Goal: Task Accomplishment & Management: Manage account settings

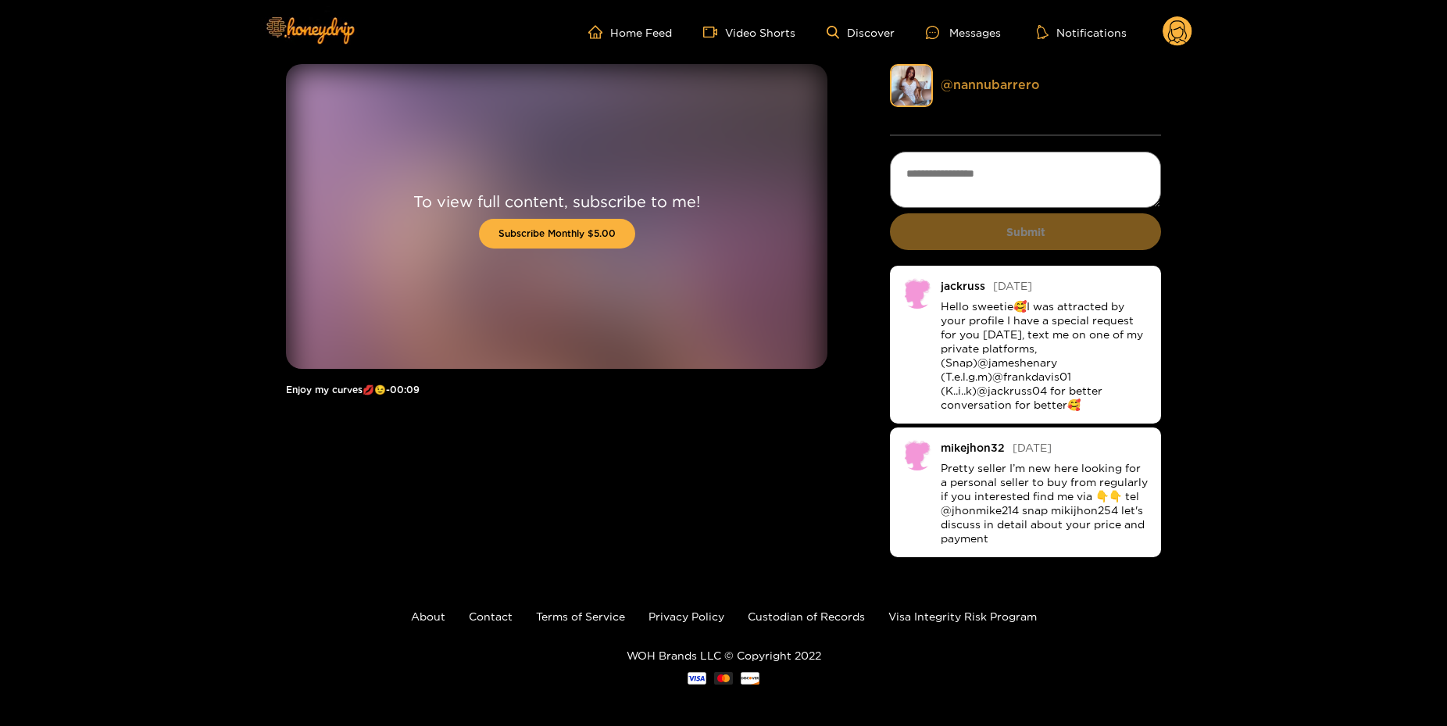
click at [1013, 86] on link "@ nannubarrero" at bounding box center [990, 84] width 99 height 14
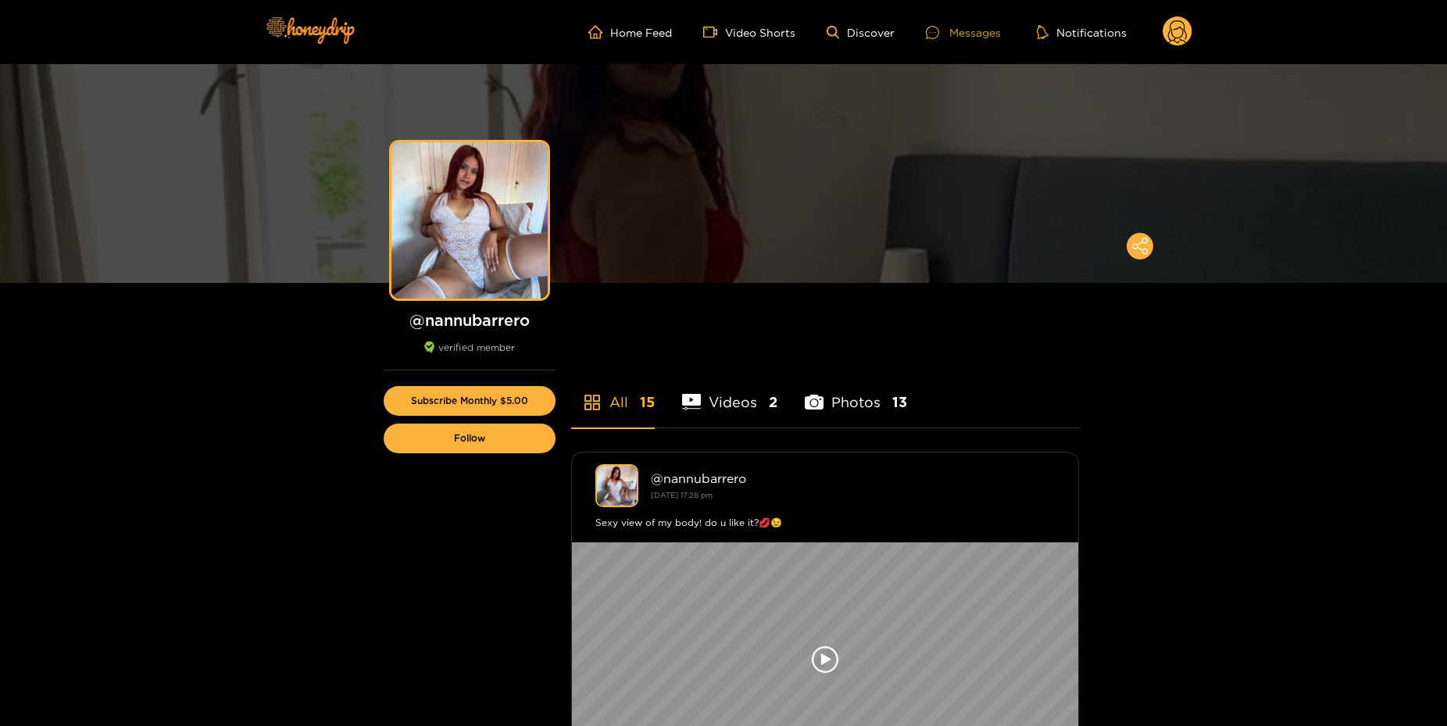
click at [974, 28] on div "Messages" at bounding box center [963, 32] width 75 height 18
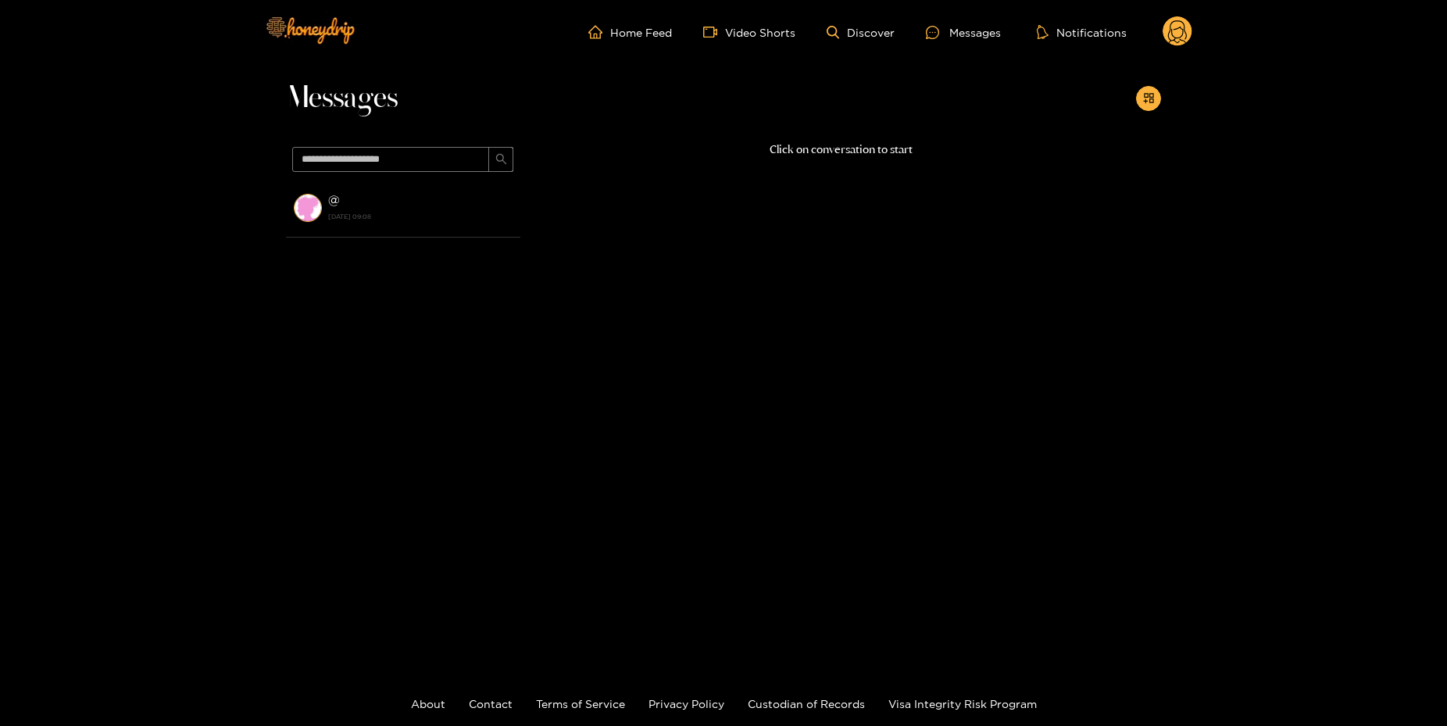
click at [645, 43] on ul "Home Feed Video Shorts Discover Messages Notifications" at bounding box center [890, 31] width 604 height 31
click at [648, 40] on ul "Home Feed Video Shorts Discover Messages Notifications" at bounding box center [890, 31] width 604 height 31
click at [653, 30] on link "Home Feed" at bounding box center [630, 32] width 84 height 14
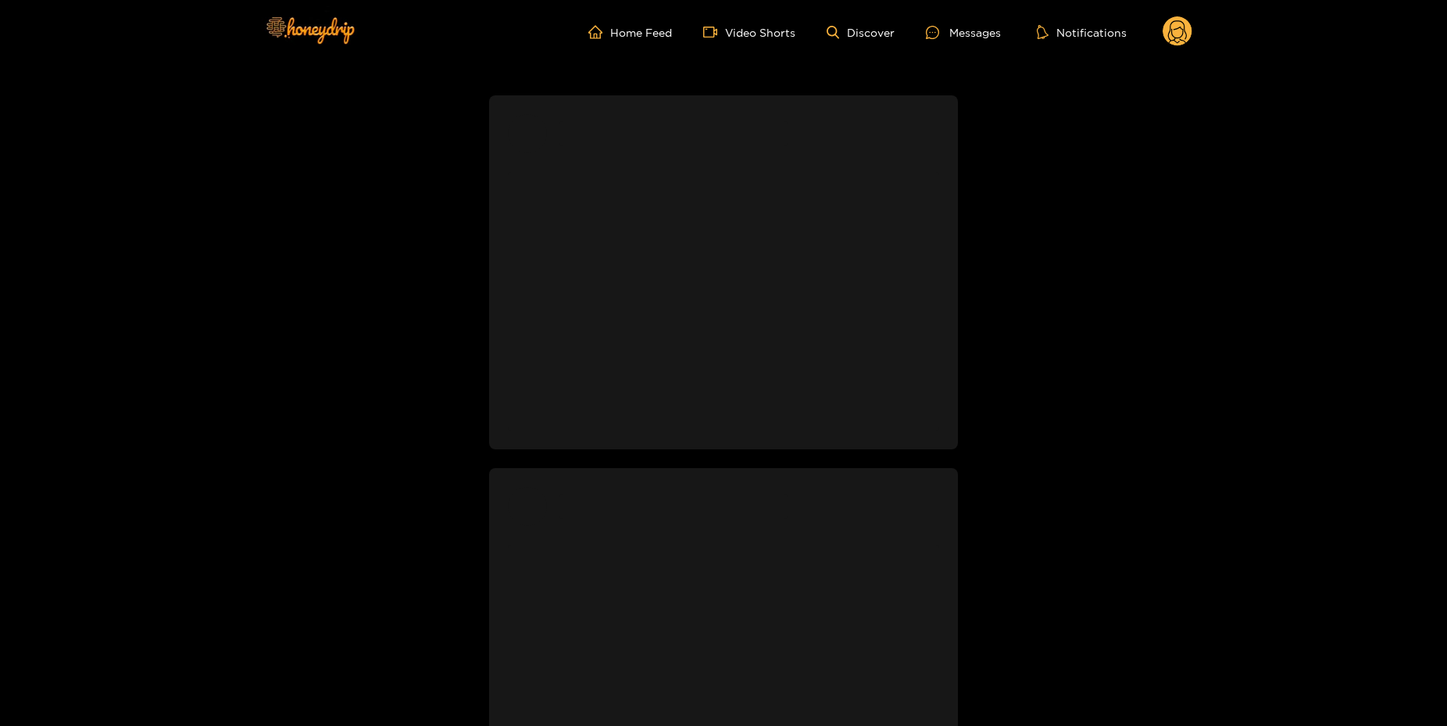
click at [1183, 33] on icon at bounding box center [1177, 33] width 19 height 27
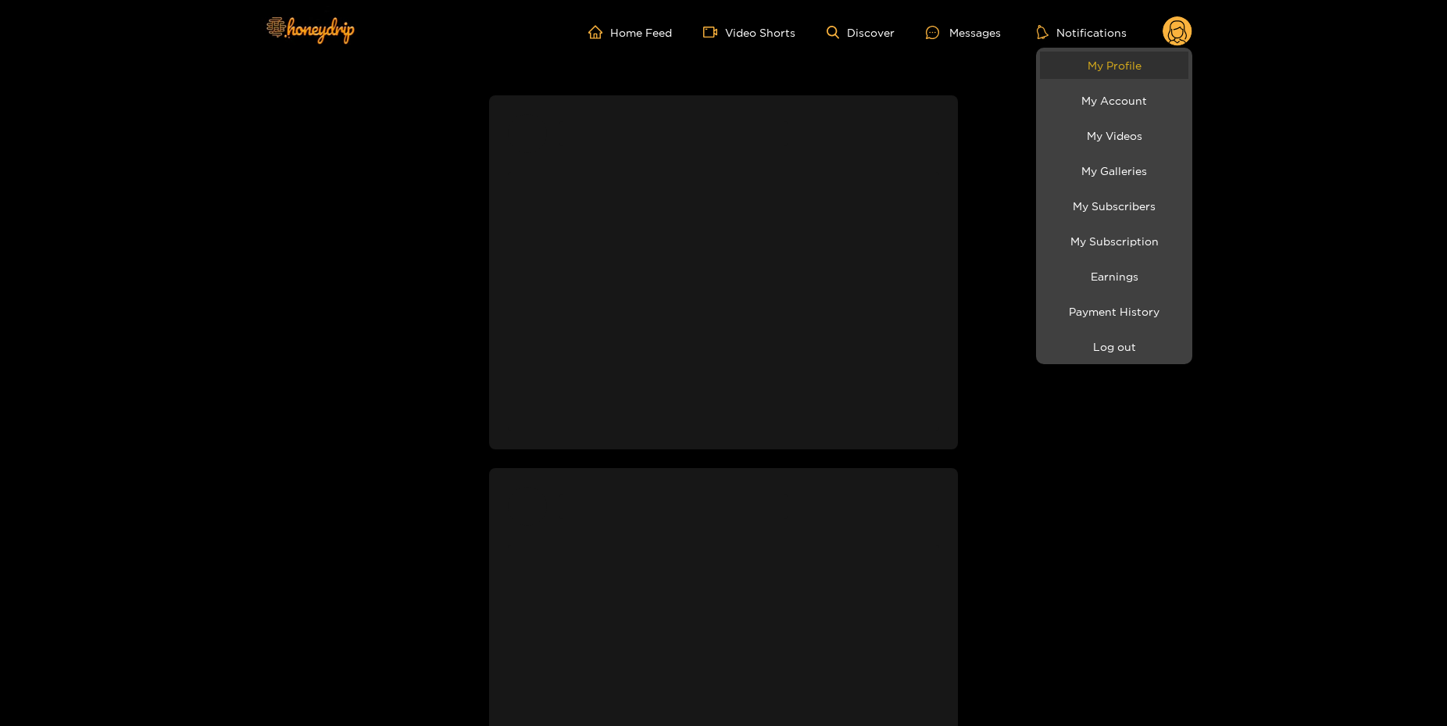
click at [1139, 76] on link "My Profile" at bounding box center [1114, 65] width 148 height 27
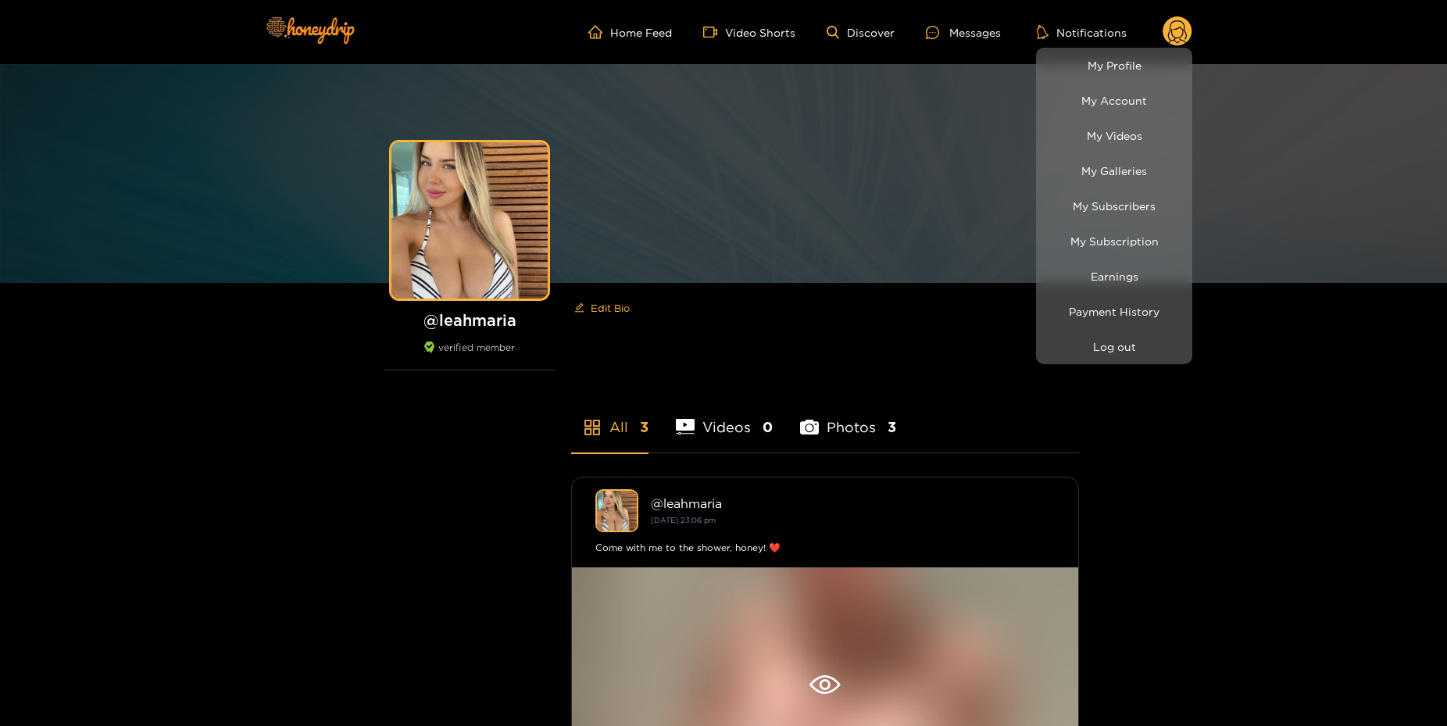
click at [487, 226] on div at bounding box center [723, 363] width 1447 height 726
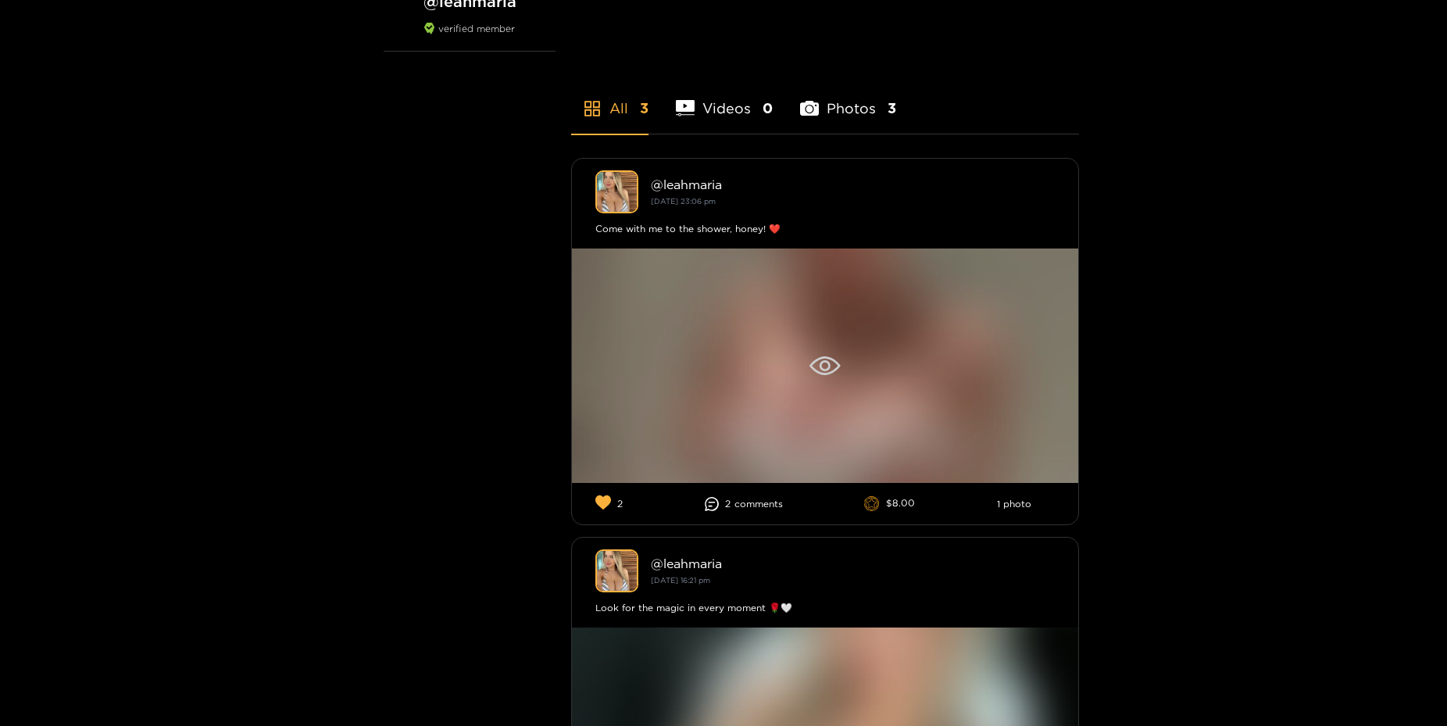
click at [819, 366] on icon at bounding box center [824, 365] width 30 height 19
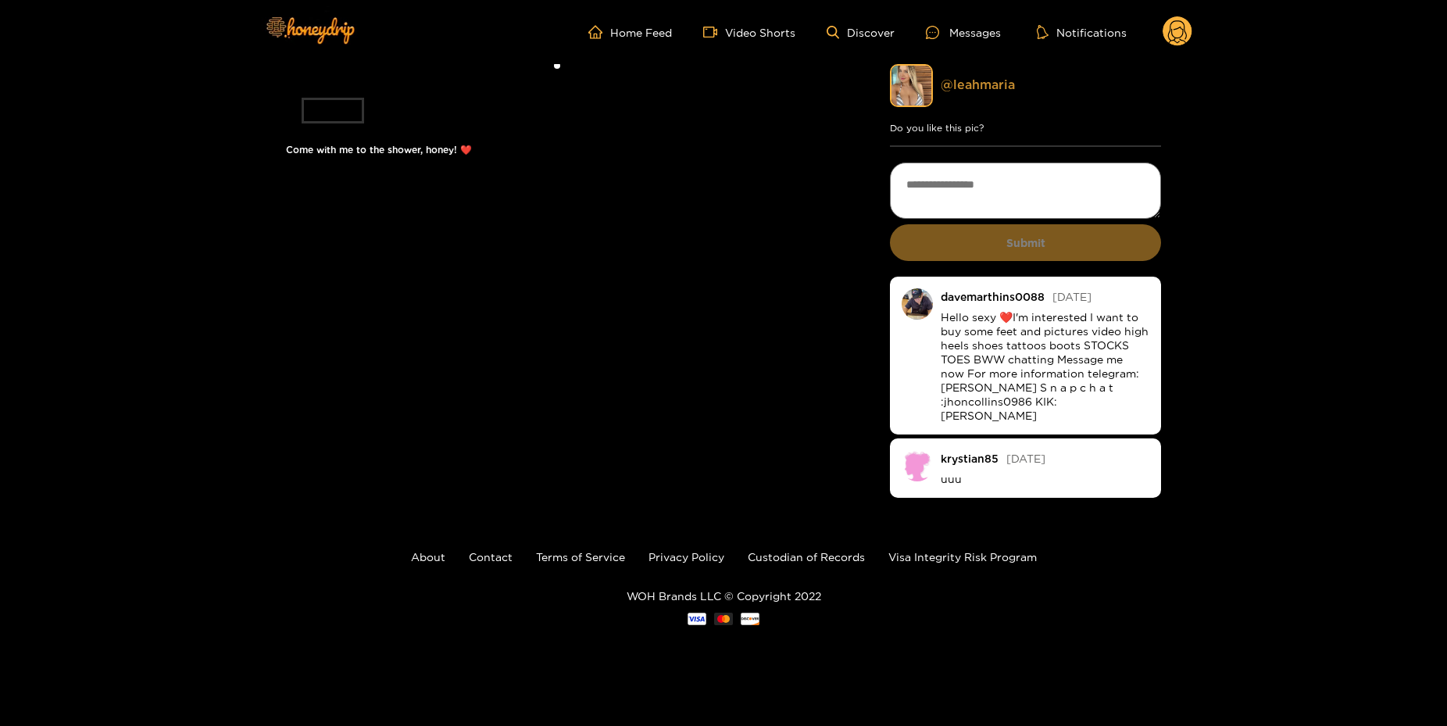
click at [988, 80] on link "@ leahmaria" at bounding box center [978, 84] width 74 height 14
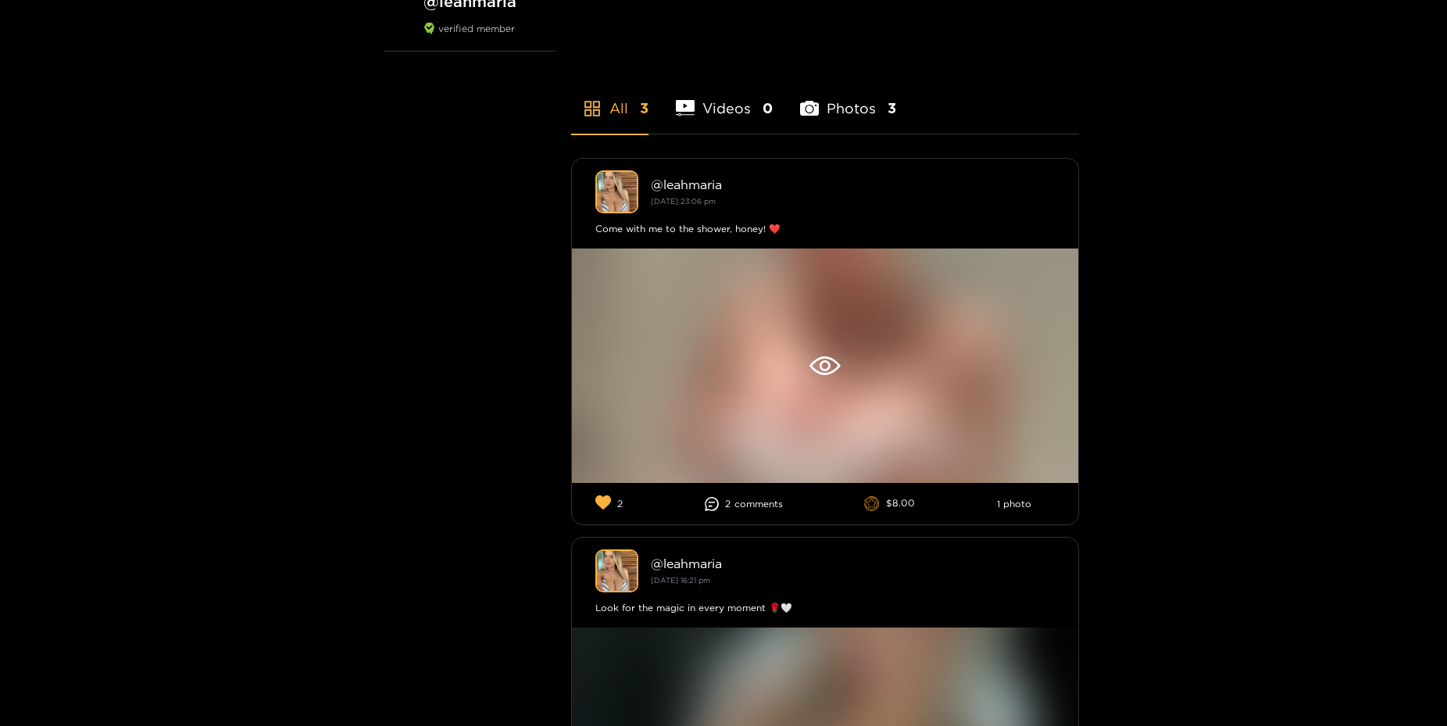
scroll to position [717, 0]
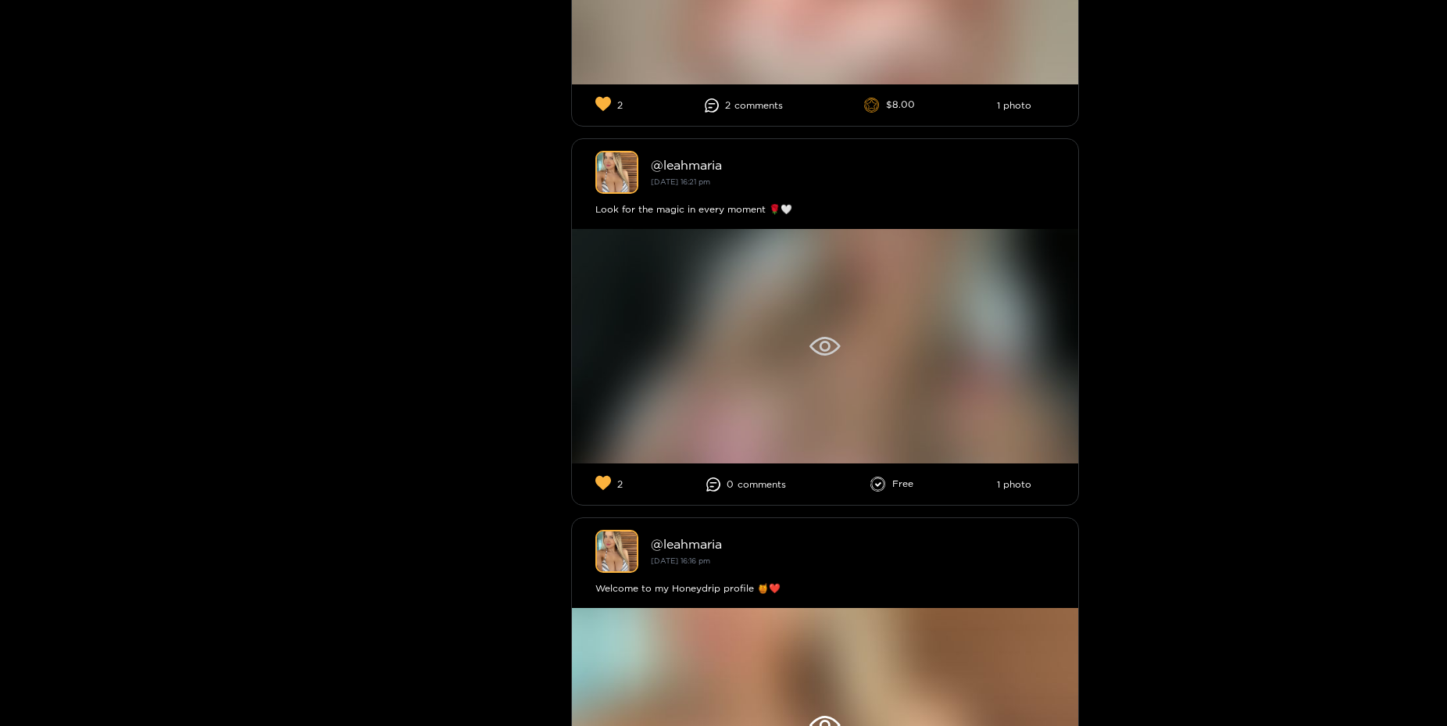
click at [863, 341] on div at bounding box center [825, 346] width 506 height 234
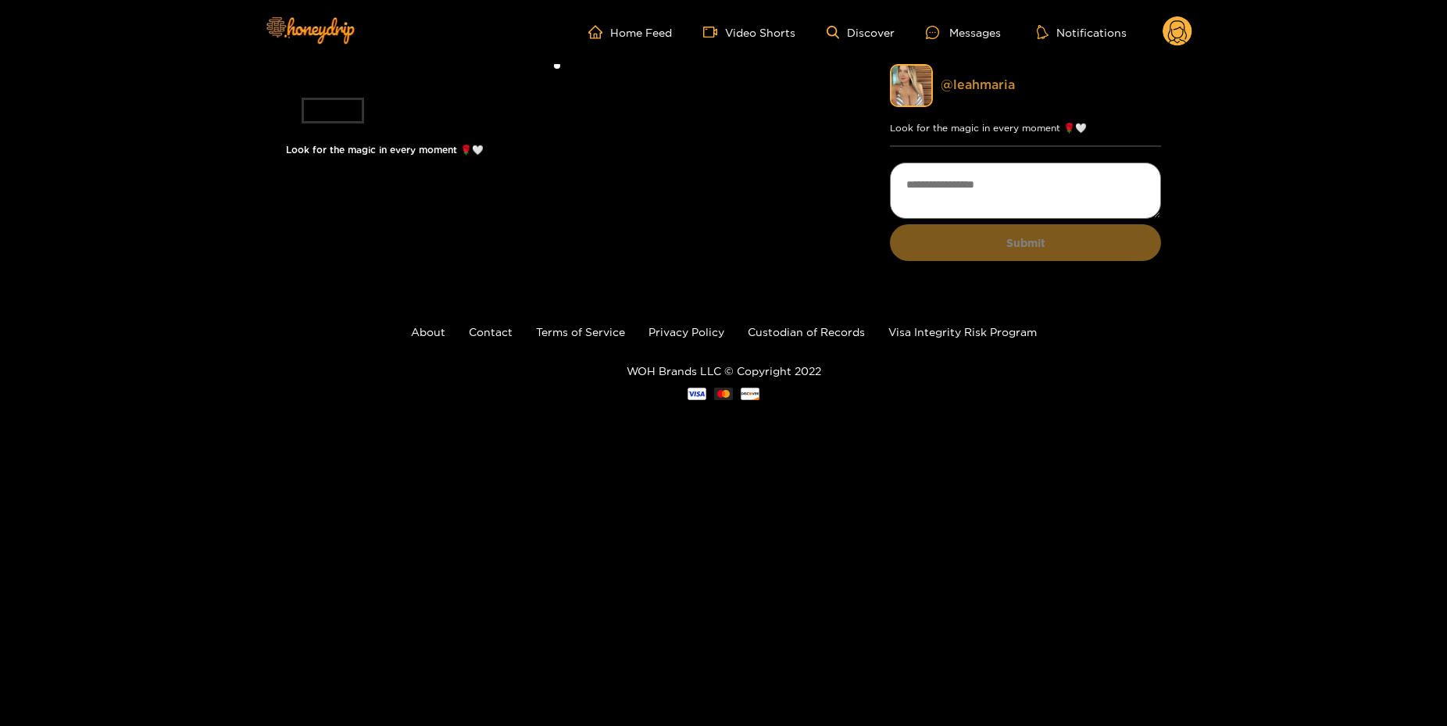
click at [998, 83] on link "@ leahmaria" at bounding box center [978, 84] width 74 height 14
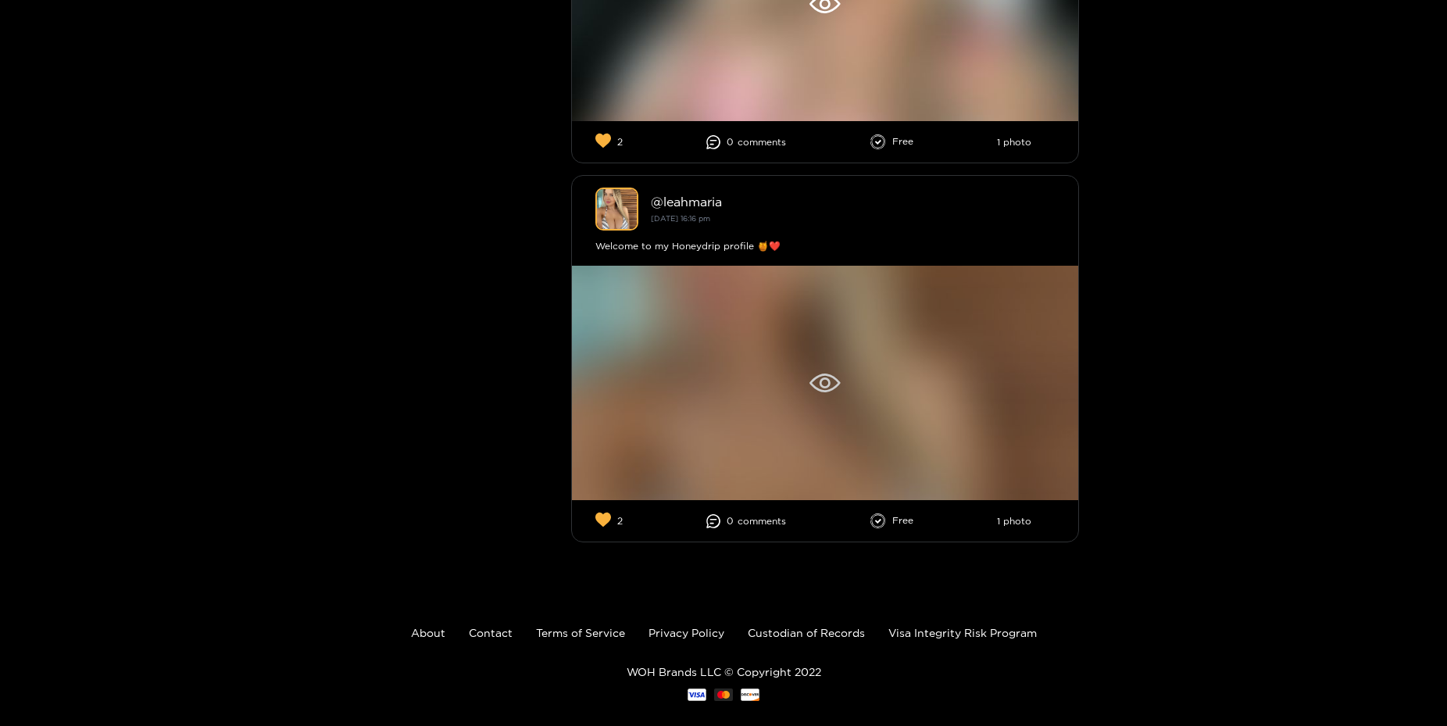
scroll to position [1080, 0]
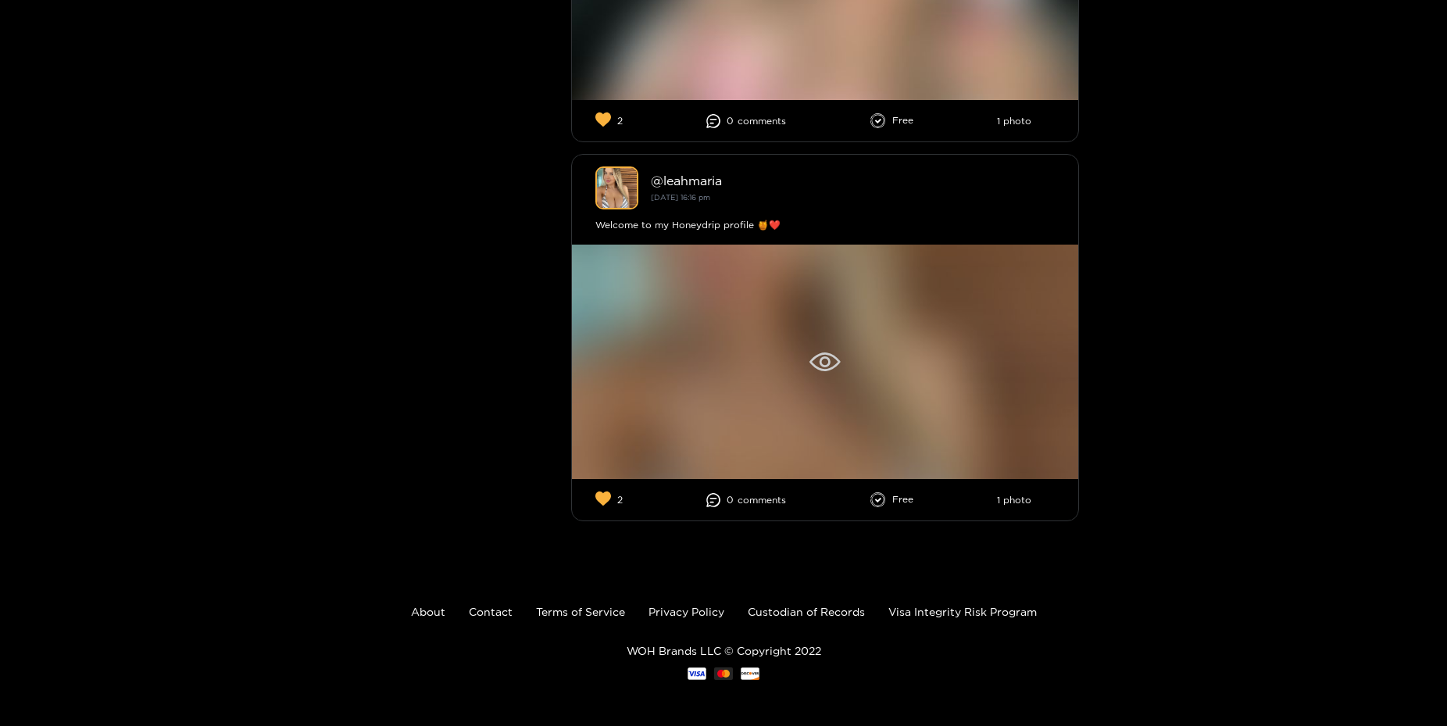
click at [830, 345] on div at bounding box center [825, 362] width 506 height 234
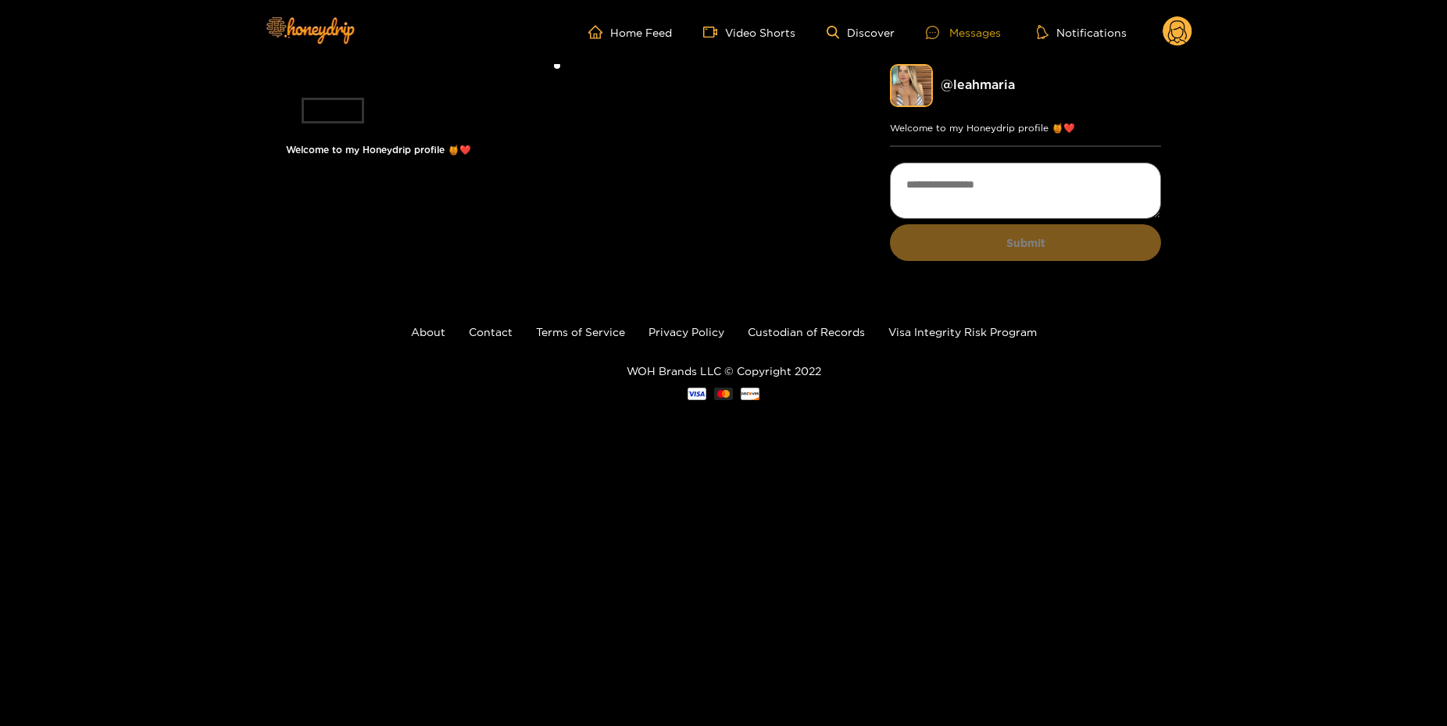
click at [969, 30] on div "Messages" at bounding box center [963, 32] width 75 height 18
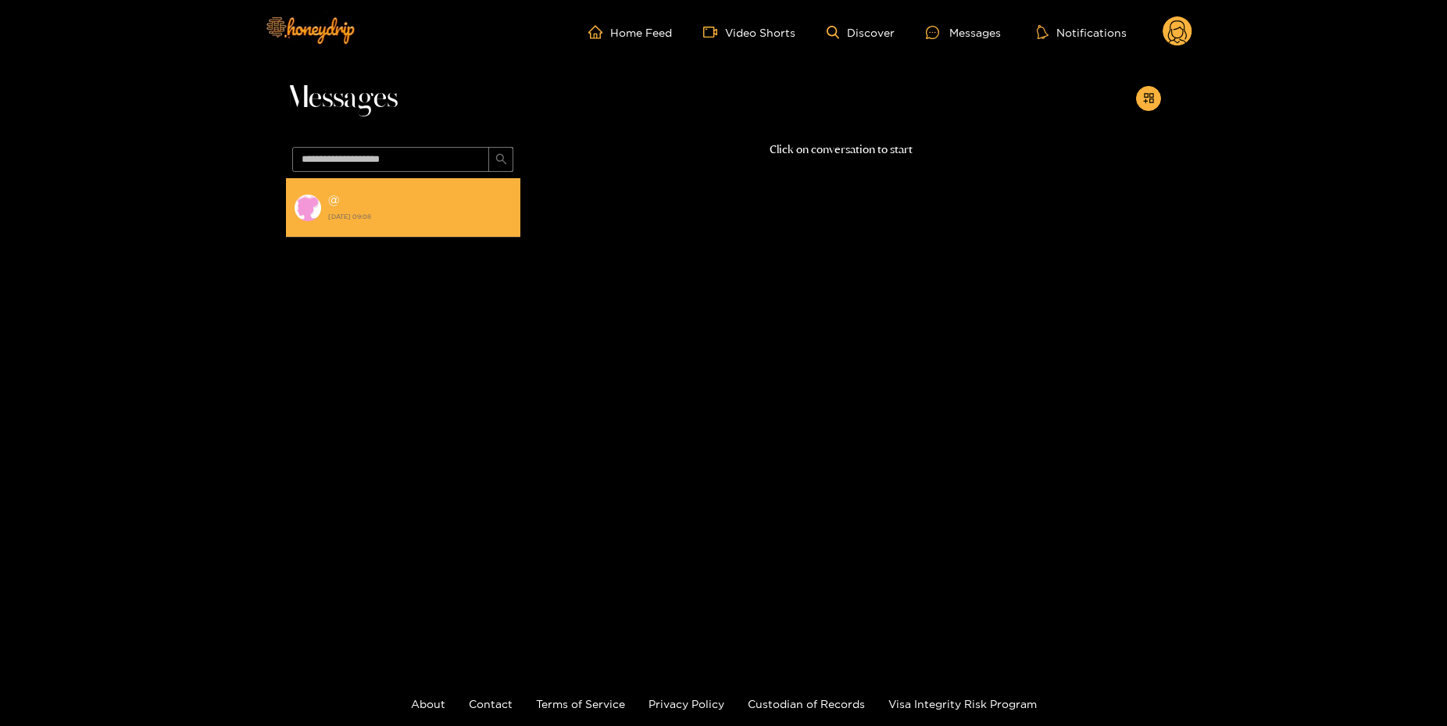
click at [439, 216] on strong "[DATE] 09:08" at bounding box center [420, 216] width 184 height 14
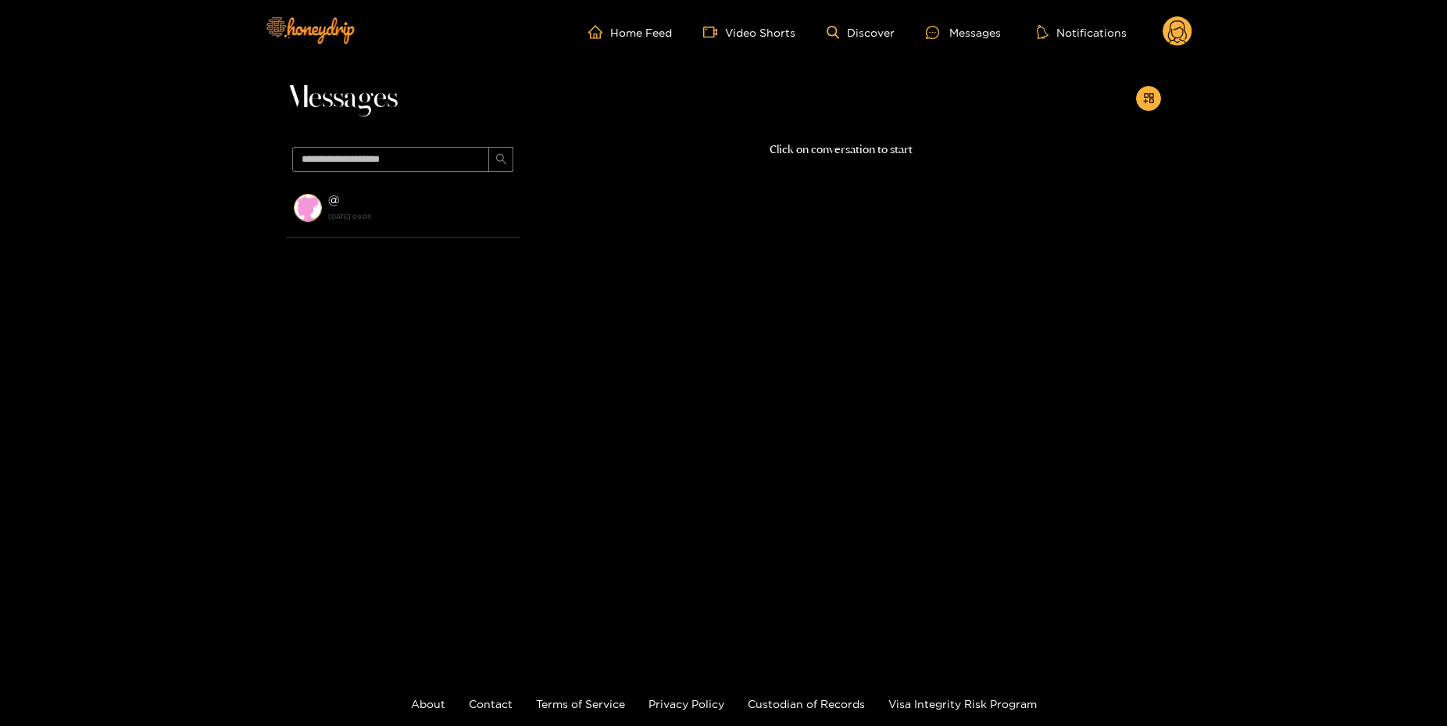
click at [1178, 34] on circle at bounding box center [1178, 31] width 30 height 30
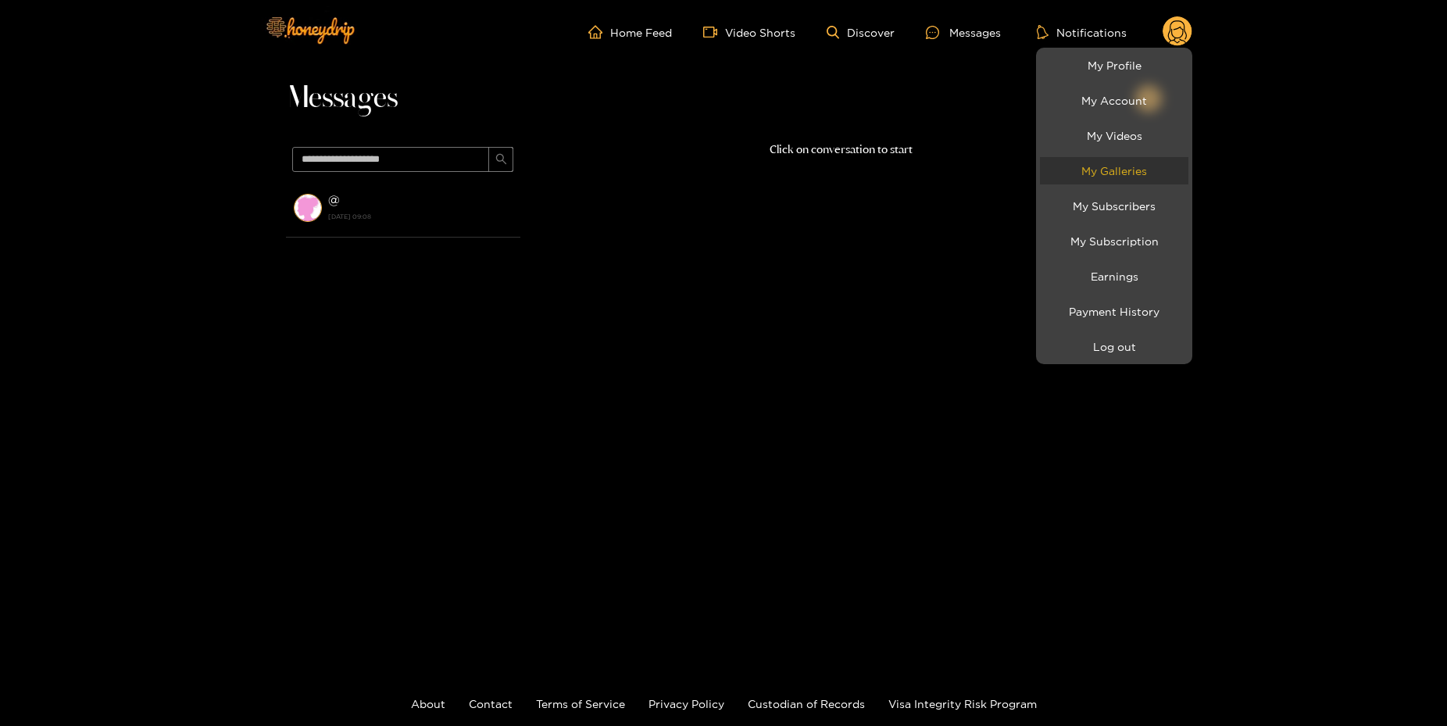
click at [1128, 178] on link "My Galleries" at bounding box center [1114, 170] width 148 height 27
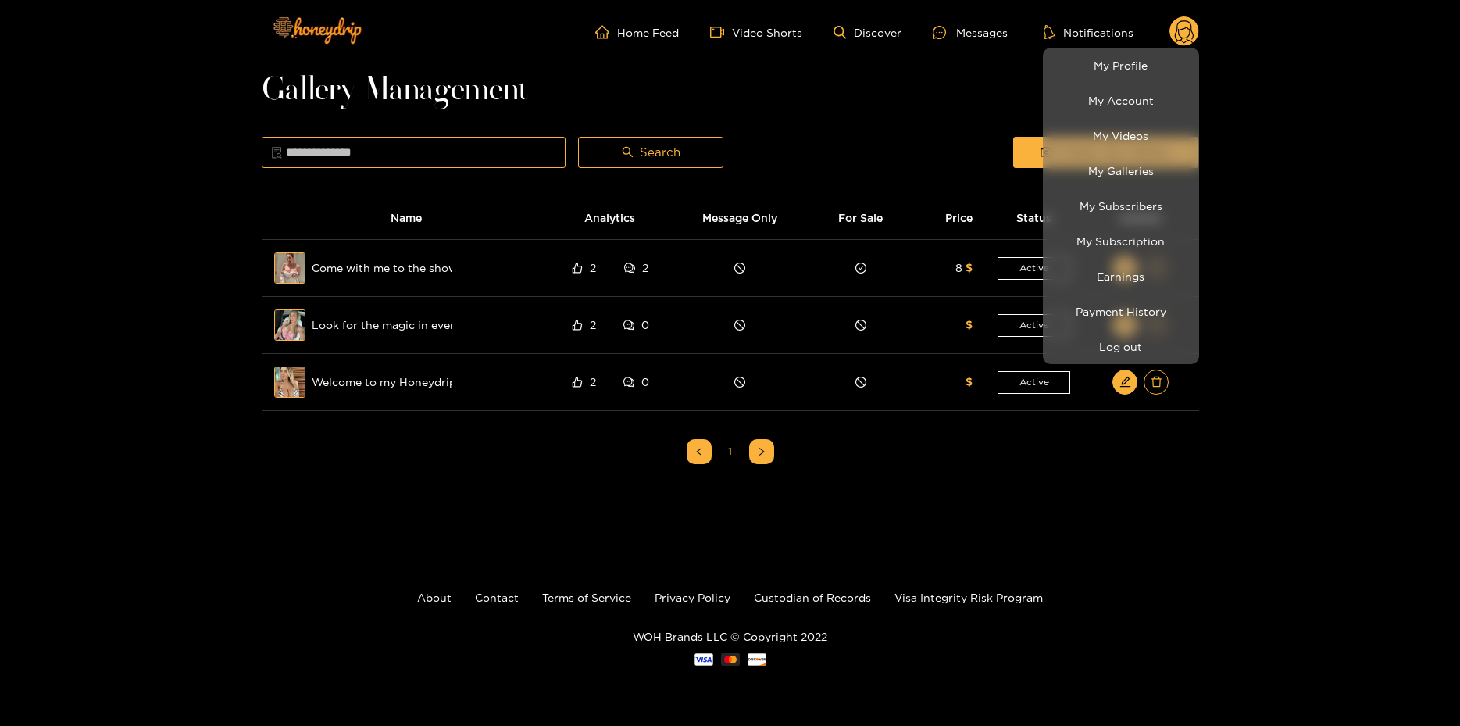
click at [1406, 267] on div at bounding box center [730, 363] width 1460 height 726
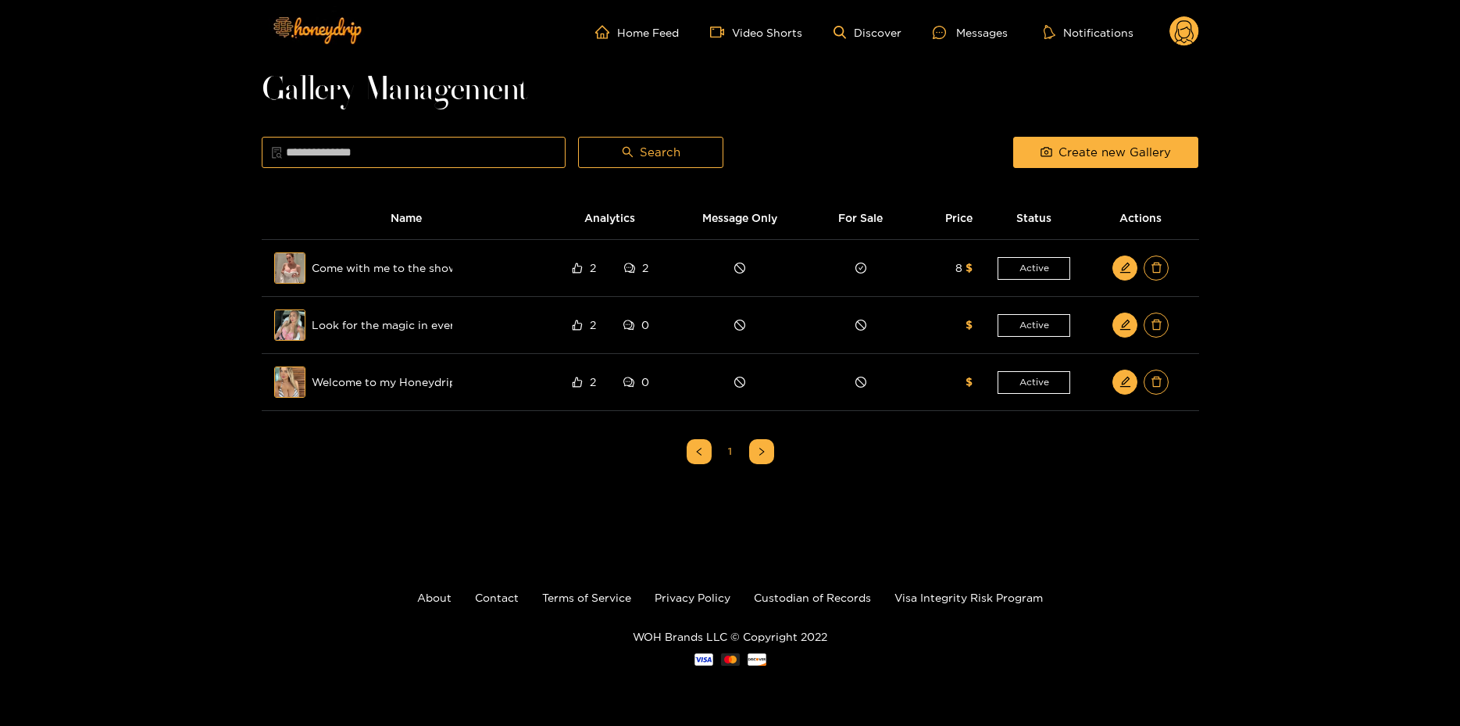
click at [1187, 38] on icon at bounding box center [1184, 33] width 19 height 27
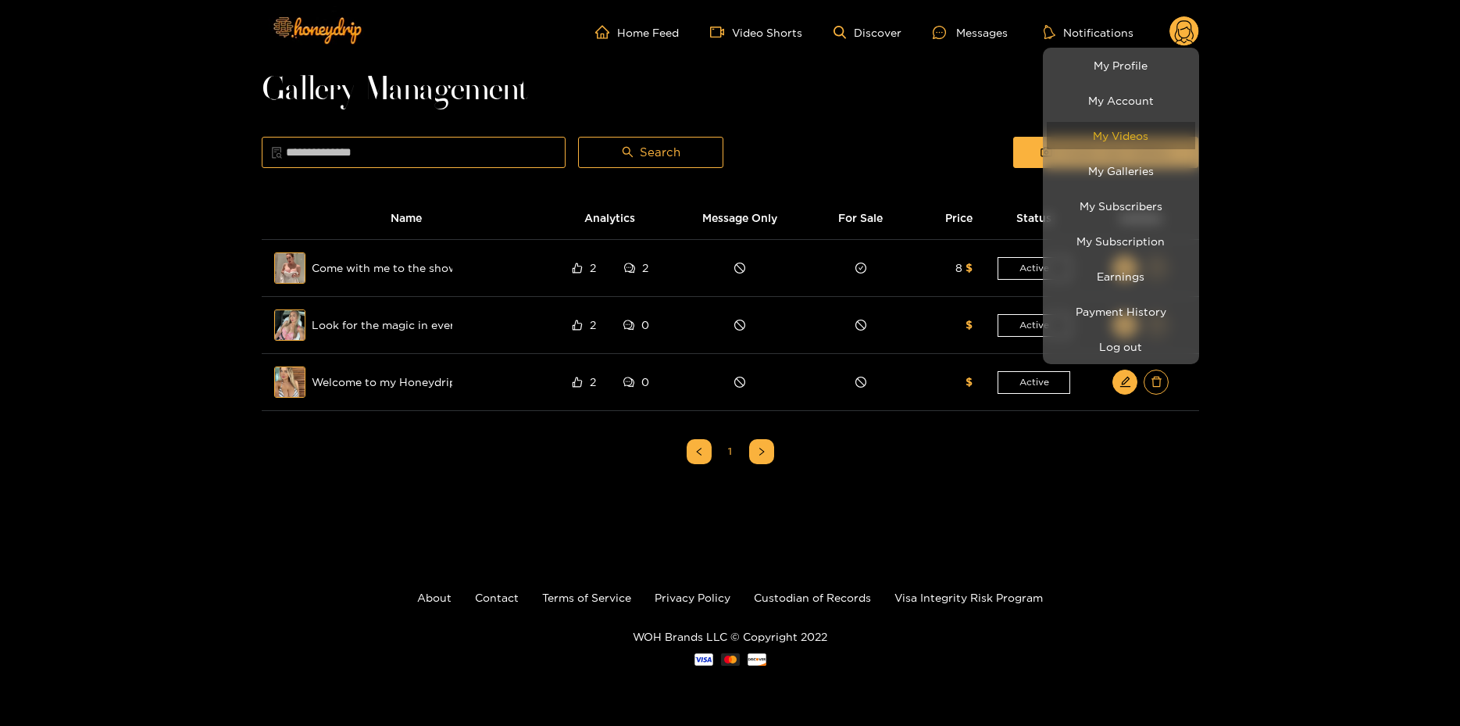
click at [1149, 139] on link "My Videos" at bounding box center [1121, 135] width 148 height 27
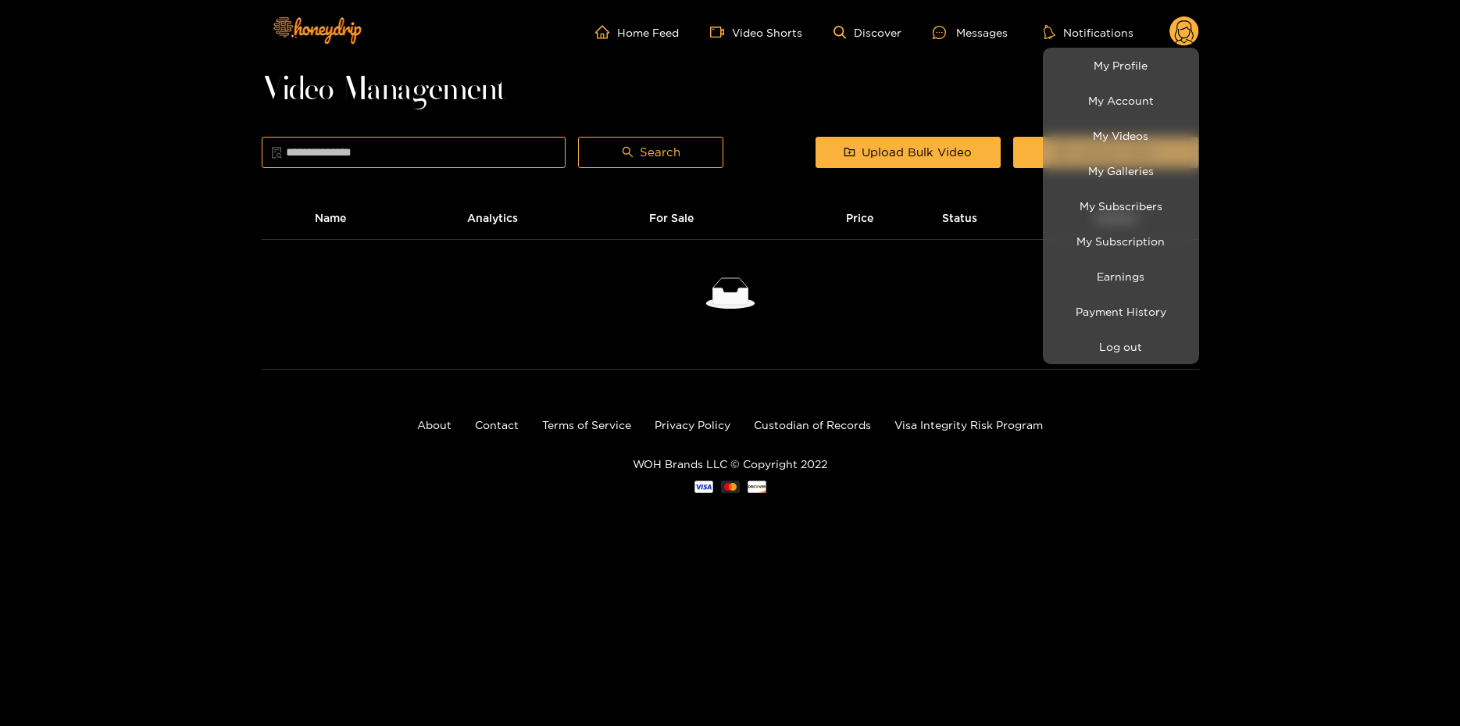
click at [1416, 284] on div at bounding box center [730, 363] width 1460 height 726
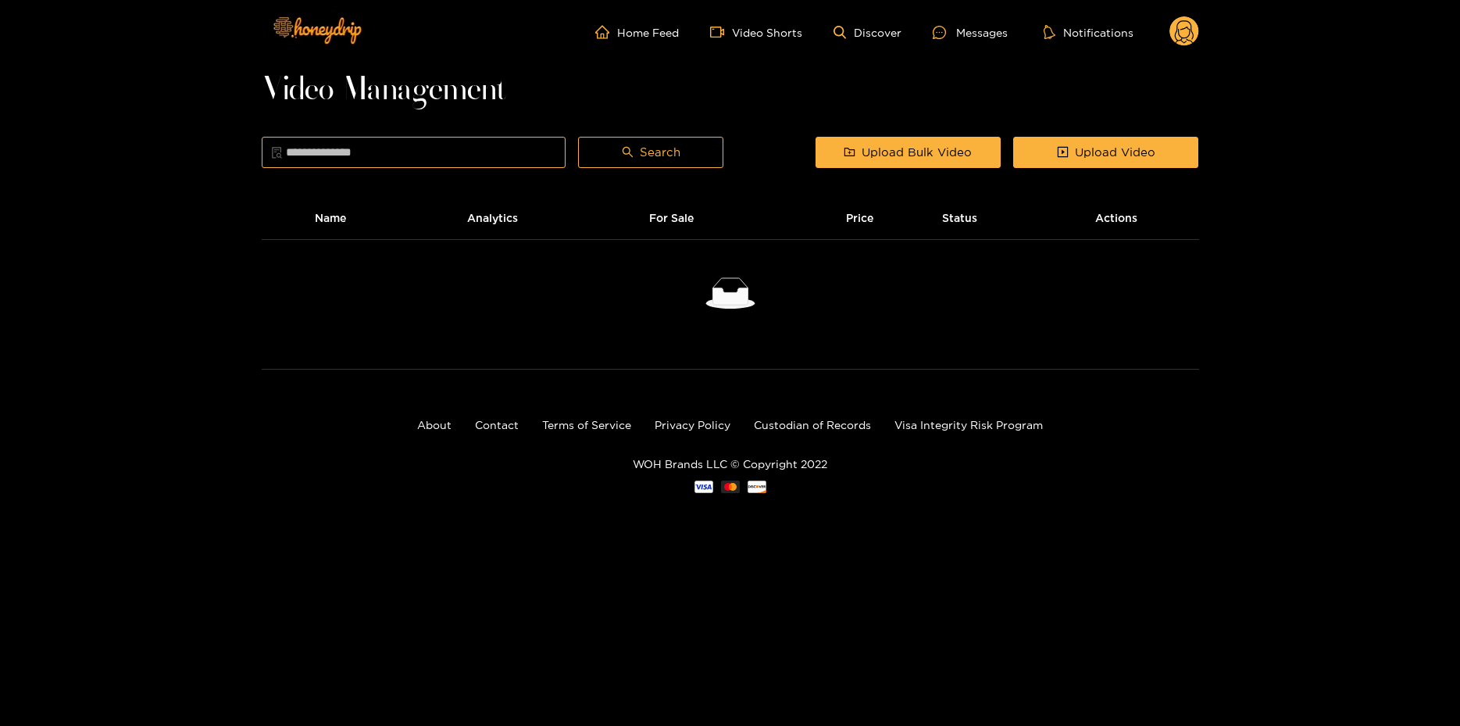
click at [1183, 31] on circle at bounding box center [1185, 31] width 30 height 30
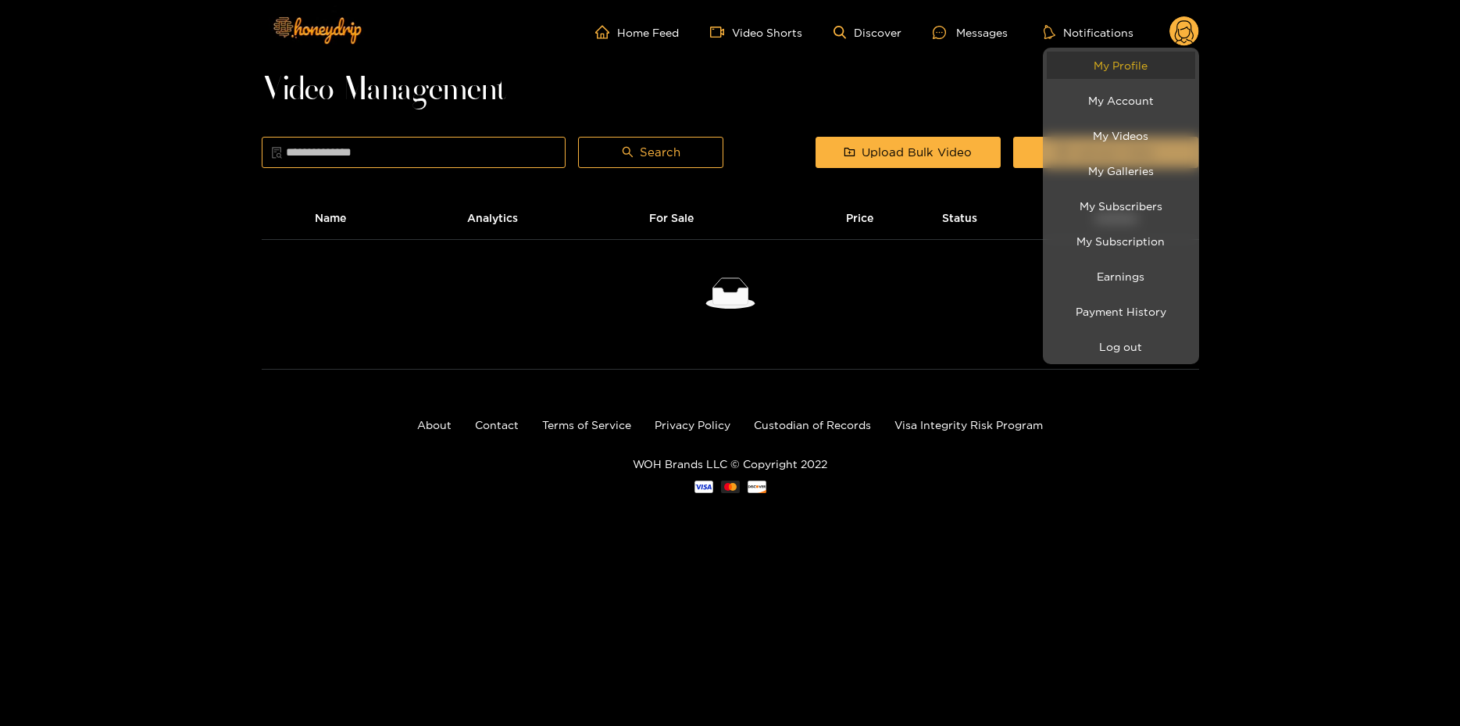
click at [1139, 73] on link "My Profile" at bounding box center [1121, 65] width 148 height 27
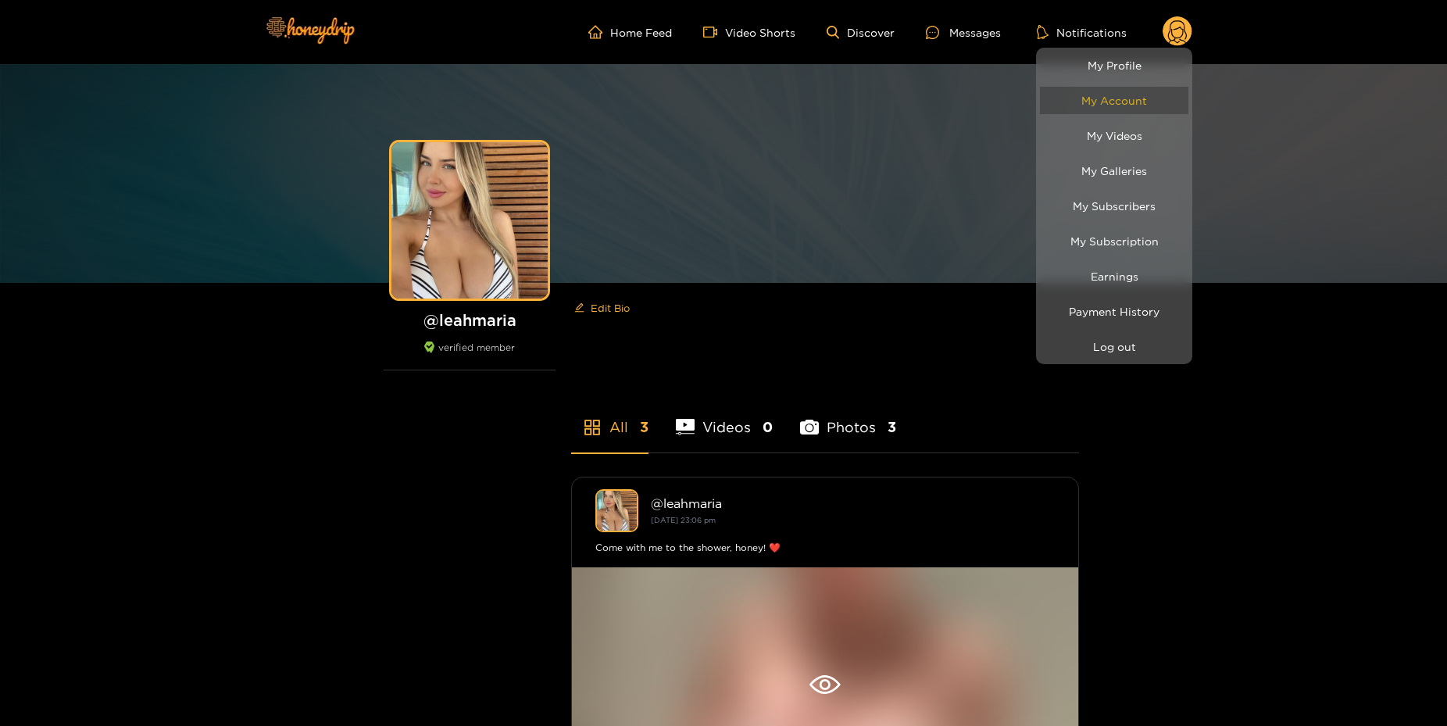
click at [1144, 102] on link "My Account" at bounding box center [1114, 100] width 148 height 27
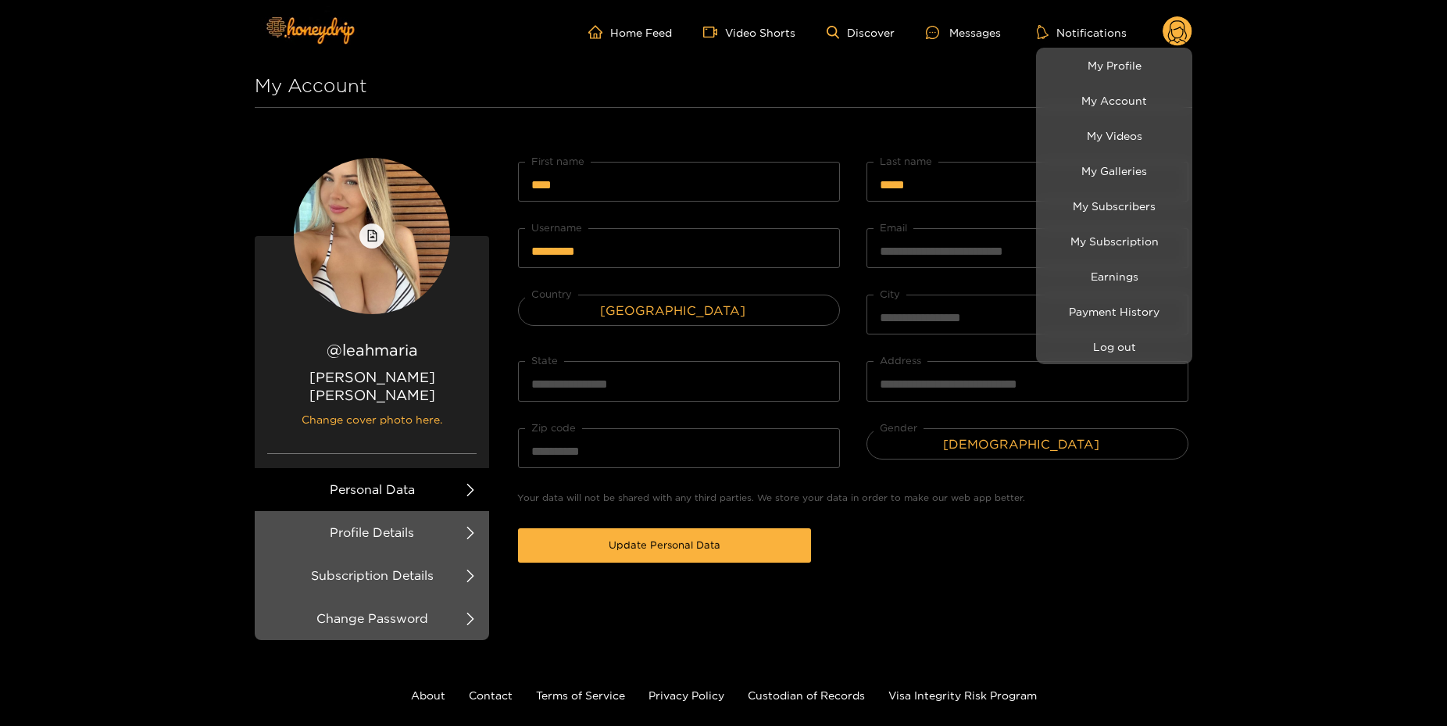
click at [1373, 341] on div at bounding box center [723, 363] width 1447 height 726
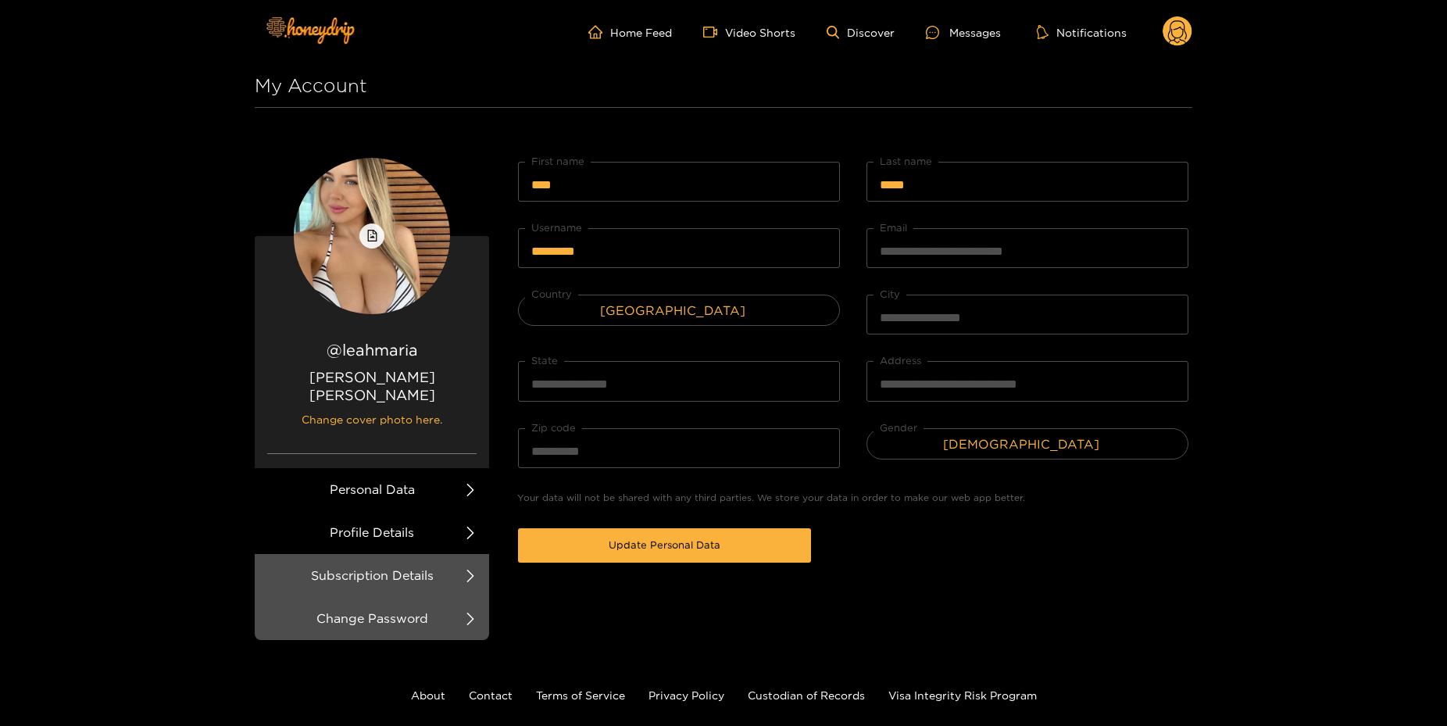
click at [395, 511] on li "Profile Details" at bounding box center [372, 532] width 234 height 43
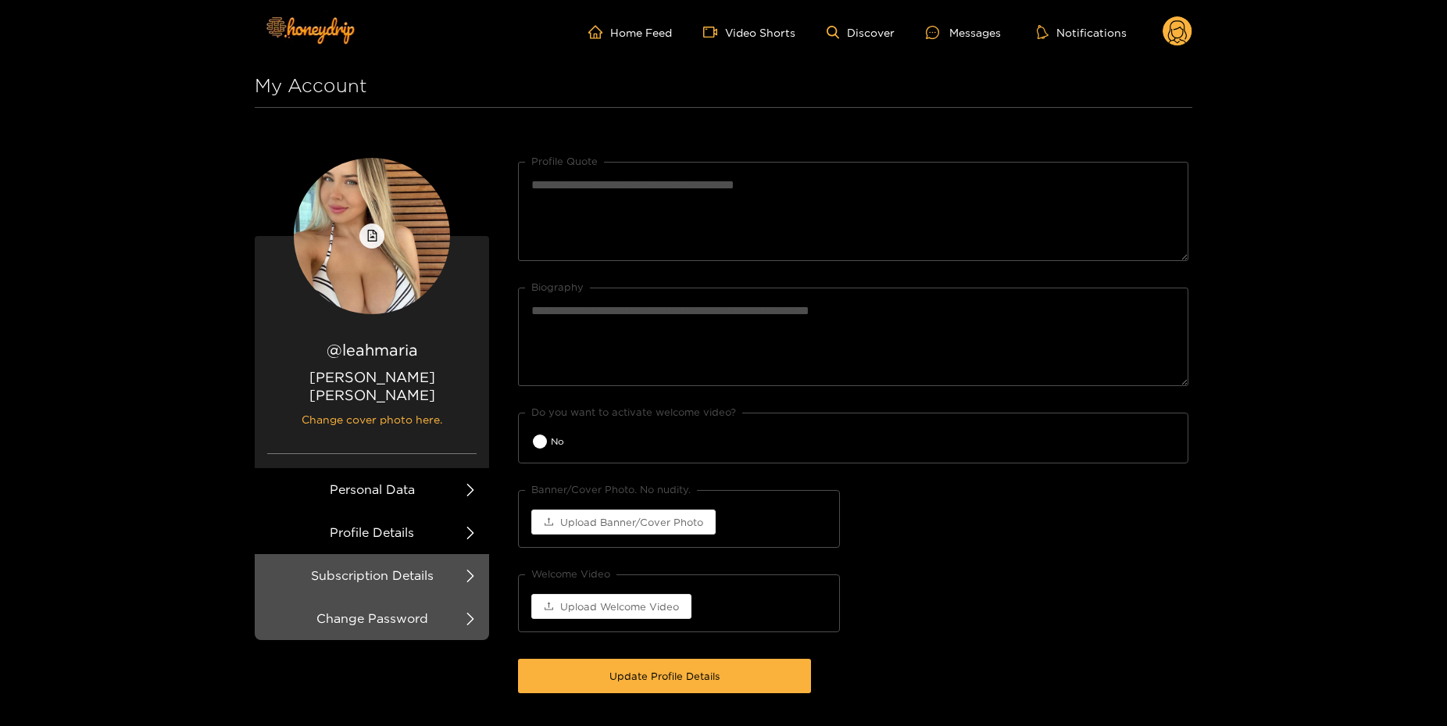
click at [429, 468] on li "Personal Data" at bounding box center [372, 489] width 234 height 43
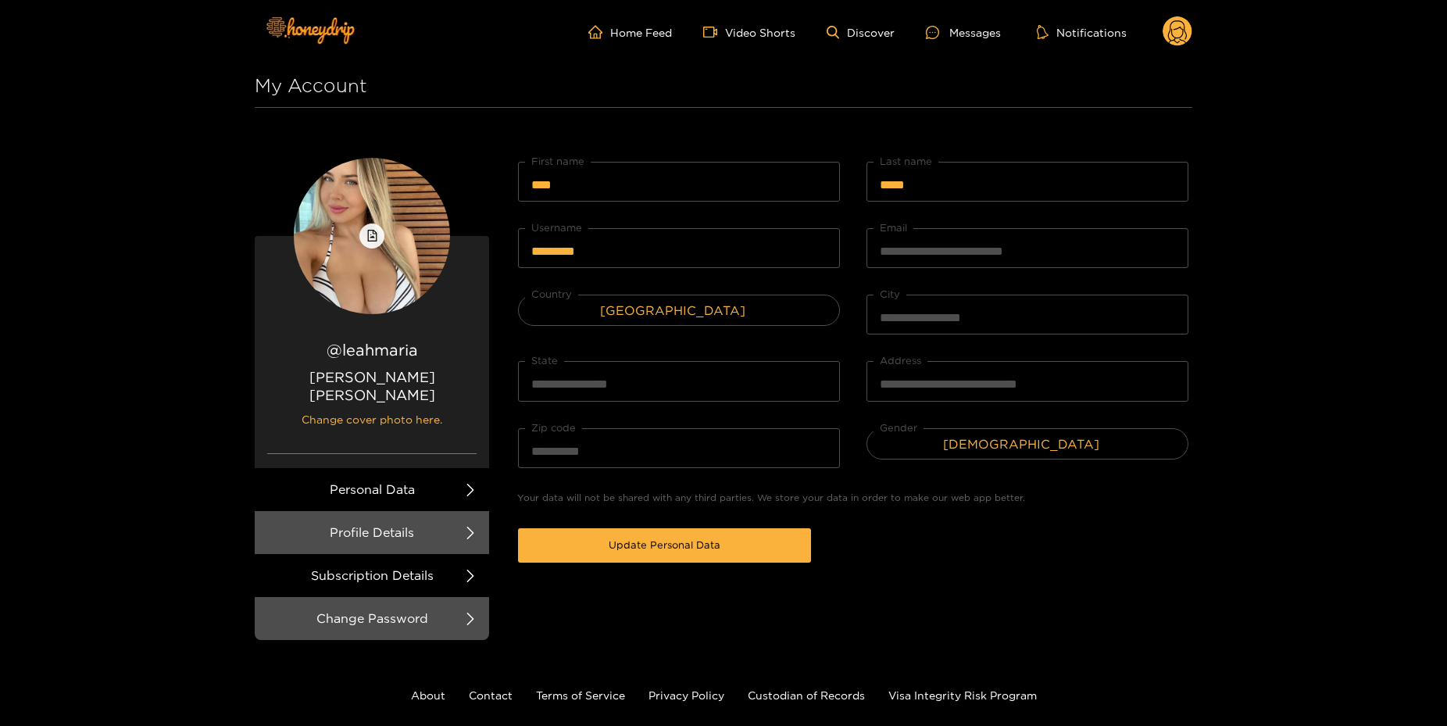
click at [399, 574] on li "Subscription Details" at bounding box center [372, 575] width 234 height 43
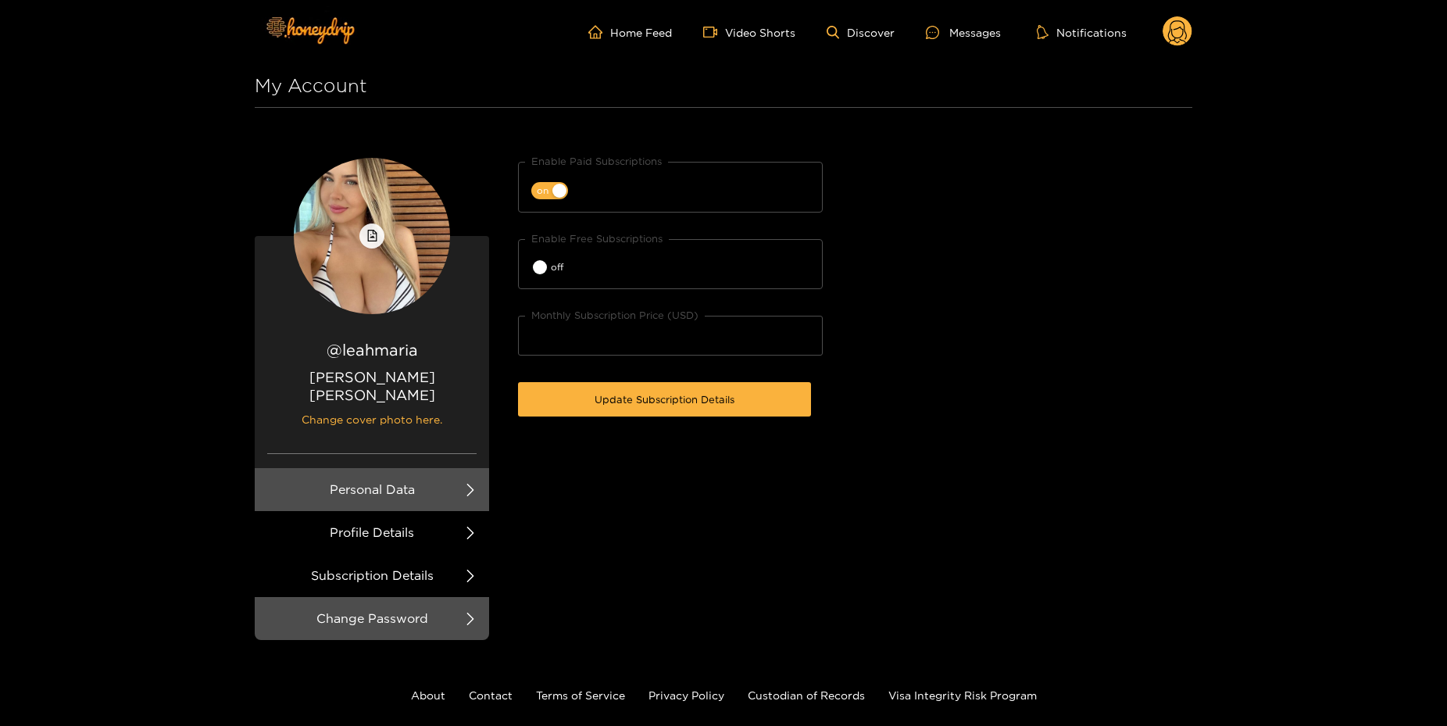
click at [413, 526] on li "Profile Details" at bounding box center [372, 532] width 234 height 43
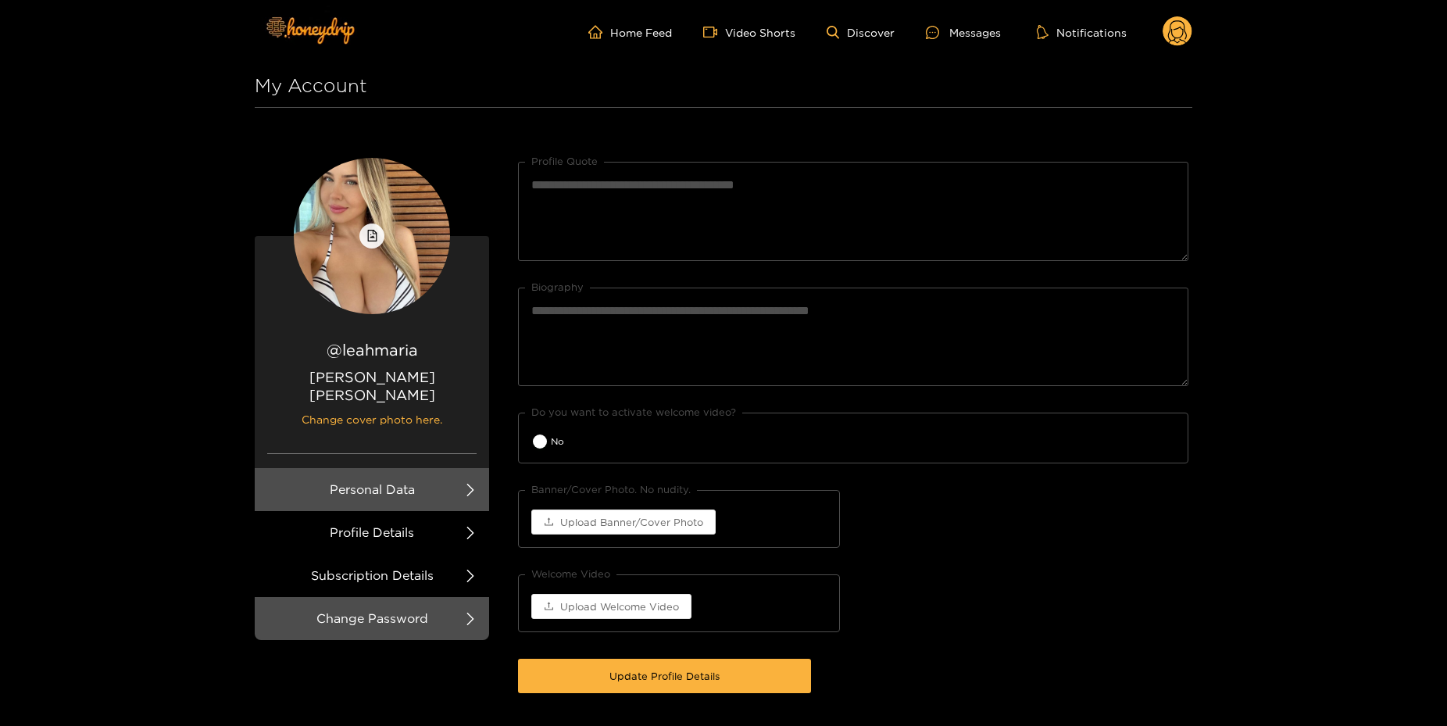
click at [426, 554] on li "Subscription Details" at bounding box center [372, 575] width 234 height 43
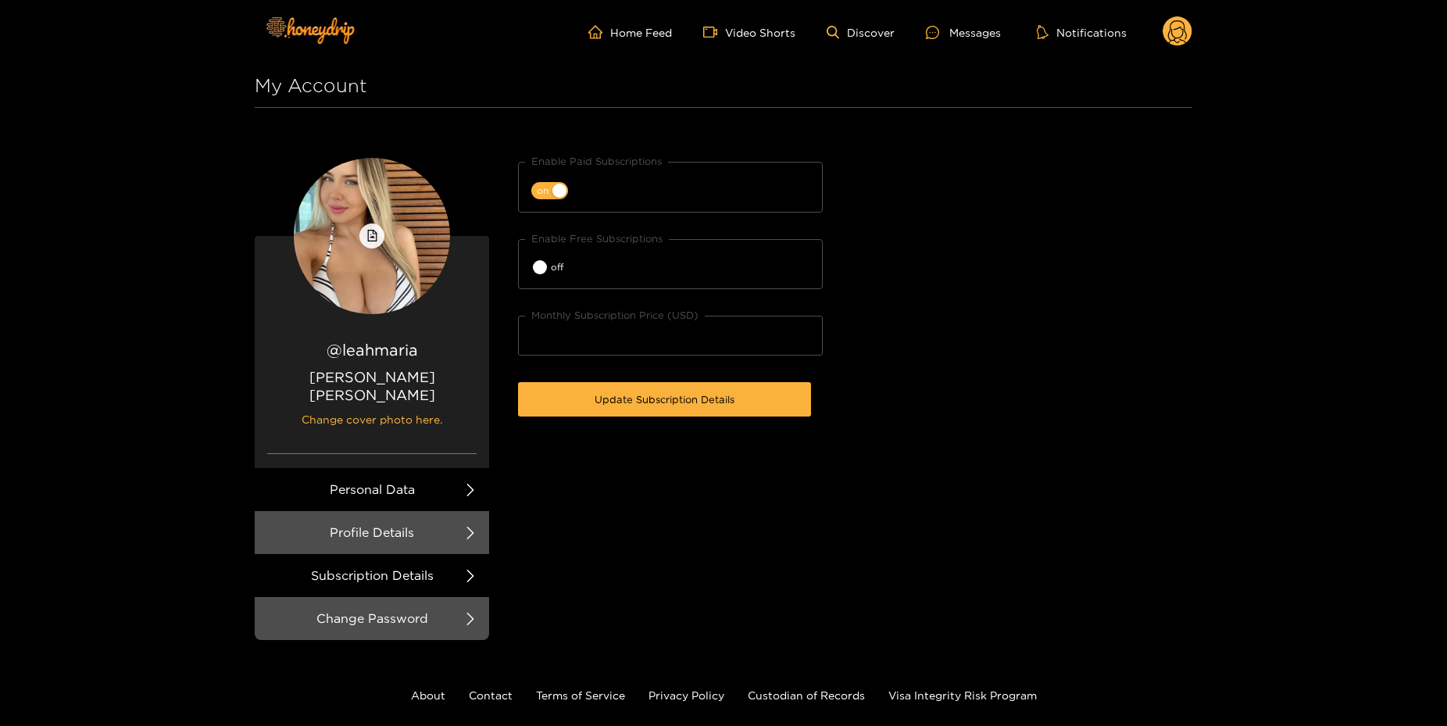
click at [436, 468] on li "Personal Data" at bounding box center [372, 489] width 234 height 43
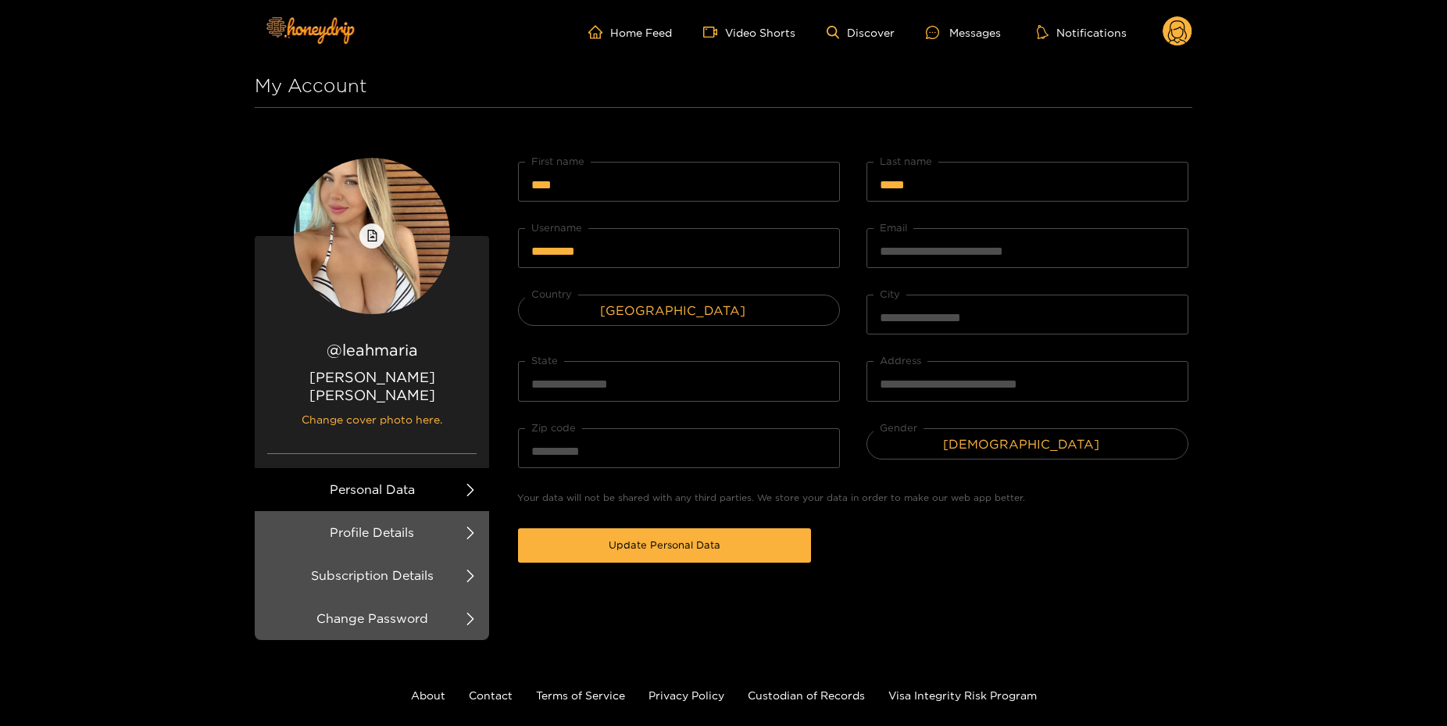
drag, startPoint x: 135, startPoint y: 74, endPoint x: 146, endPoint y: 73, distance: 11.0
click at [135, 75] on div "**********" at bounding box center [723, 405] width 1447 height 810
click at [1366, 151] on div "**********" at bounding box center [723, 405] width 1447 height 810
click at [1161, 38] on ul "Home Feed Video Shorts Discover Messages Notifications" at bounding box center [890, 31] width 604 height 31
click at [1174, 43] on circle at bounding box center [1178, 31] width 30 height 30
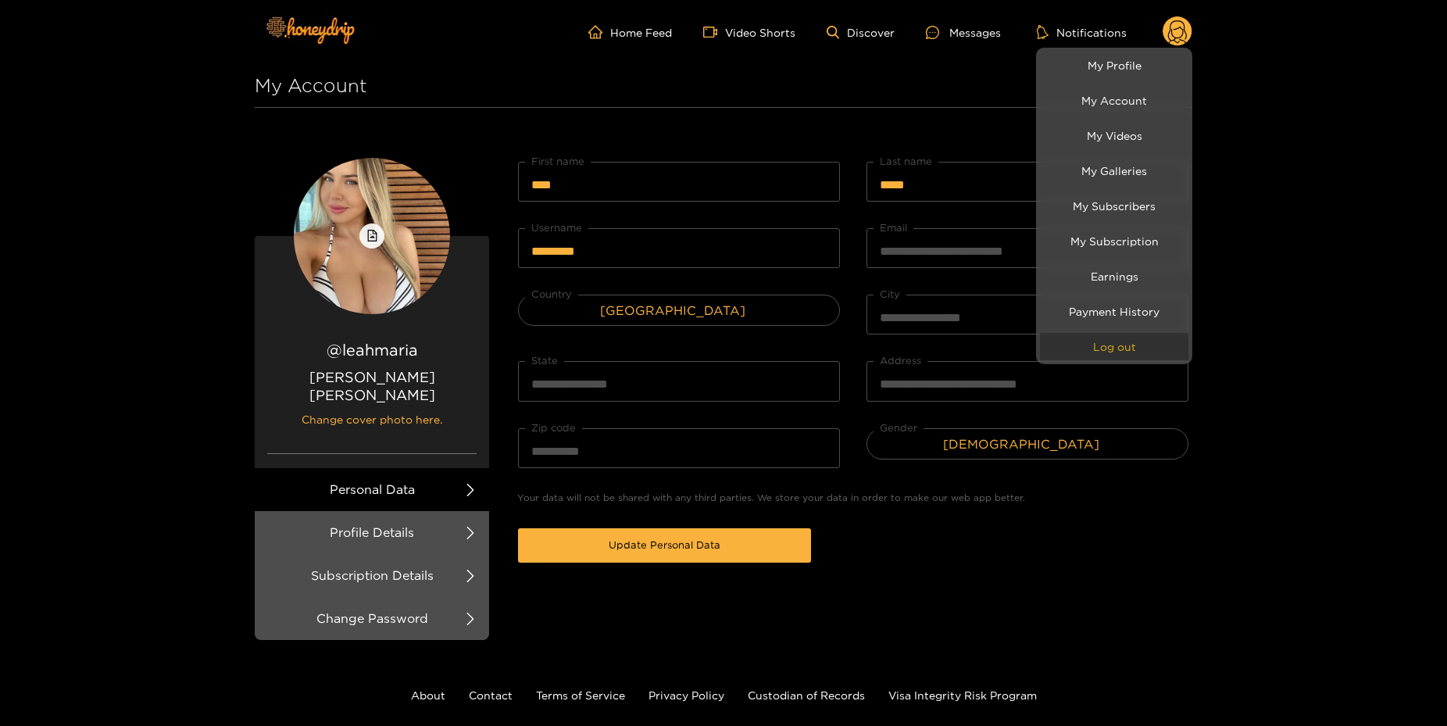
click at [1109, 341] on button "Log out" at bounding box center [1114, 346] width 148 height 27
